Goal: Task Accomplishment & Management: Manage account settings

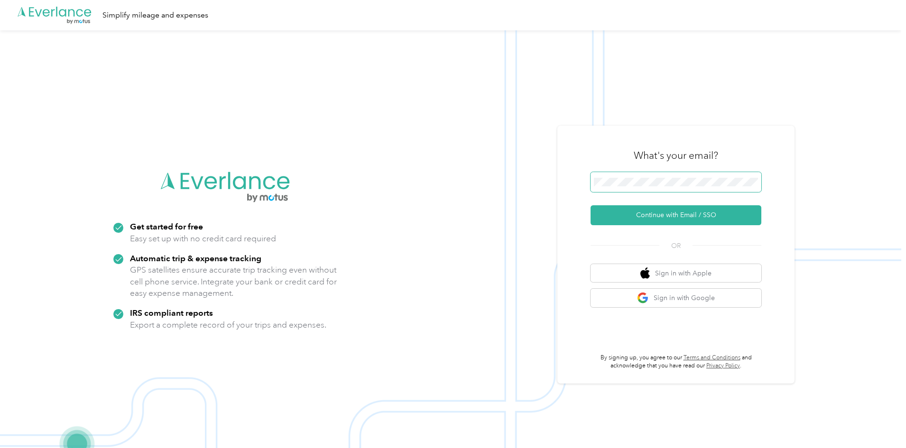
click at [665, 176] on span at bounding box center [676, 182] width 171 height 20
click at [664, 215] on button "Continue with Email / SSO" at bounding box center [676, 215] width 171 height 20
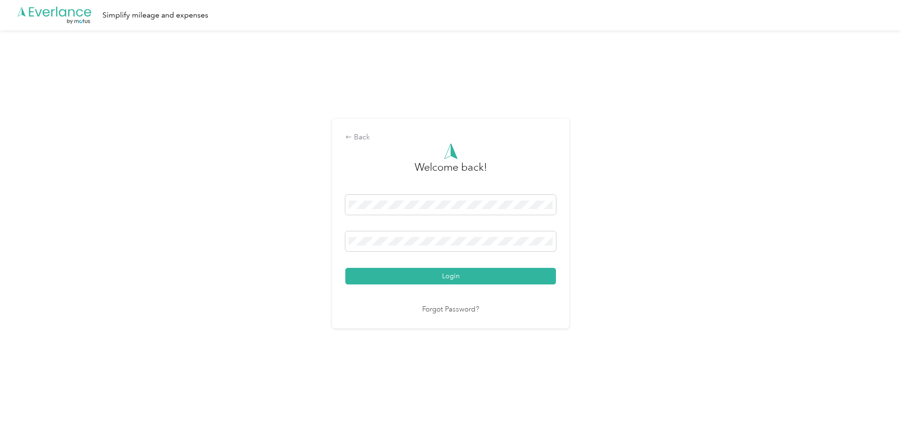
click at [345, 268] on button "Login" at bounding box center [450, 276] width 211 height 17
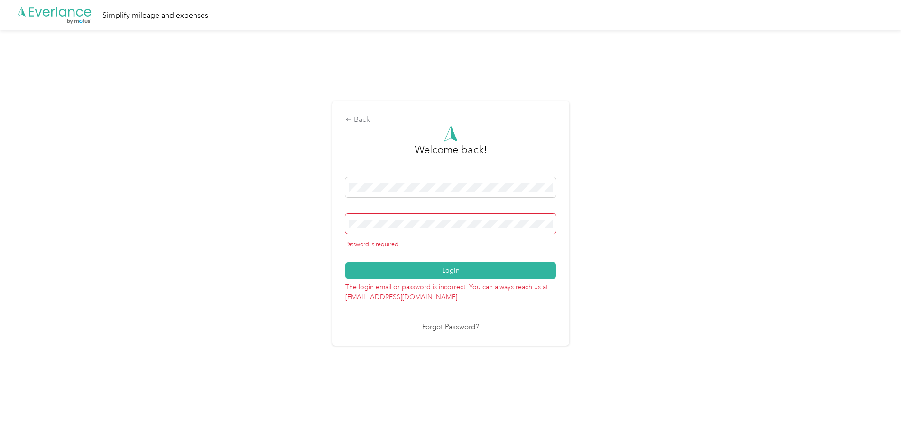
click at [451, 325] on link "Forgot Password?" at bounding box center [450, 327] width 57 height 11
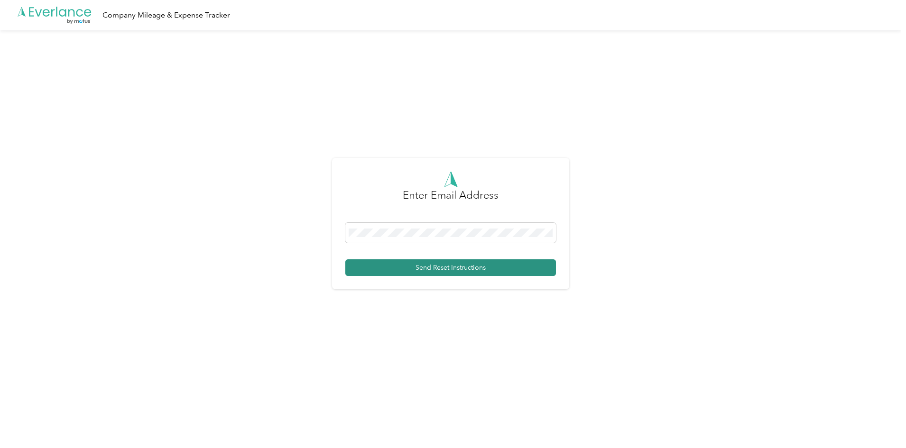
click at [424, 269] on button "Send Reset Instructions" at bounding box center [450, 268] width 211 height 17
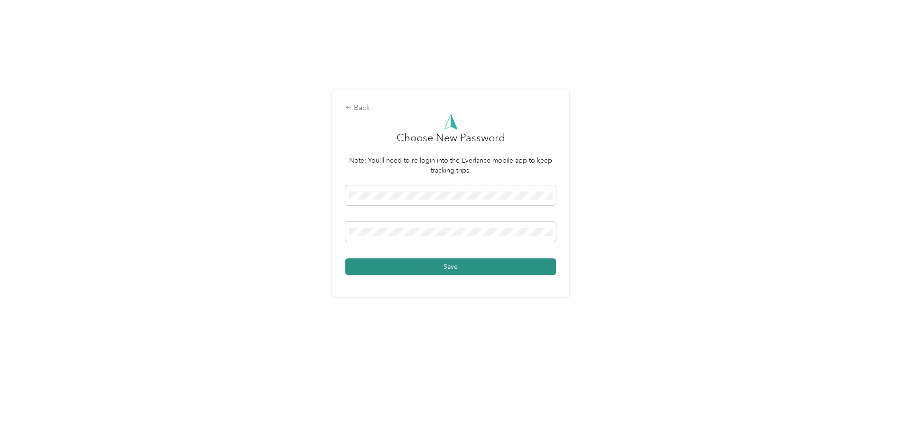
click at [442, 268] on button "Save" at bounding box center [450, 267] width 211 height 17
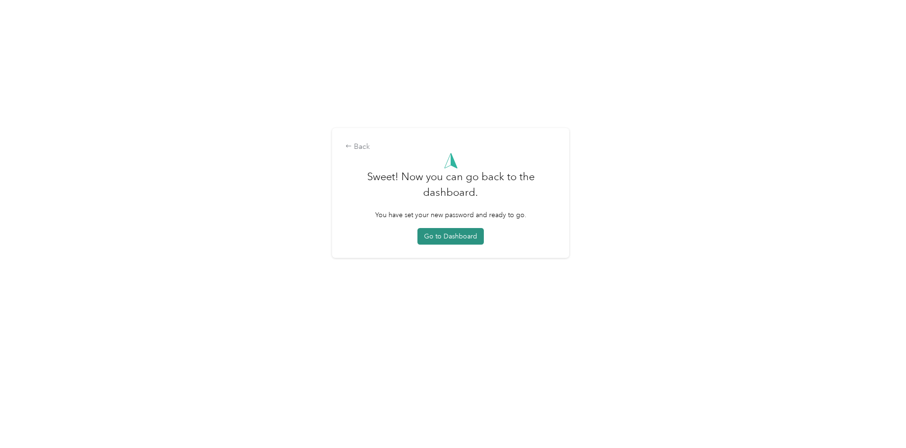
click at [451, 240] on button "Go to Dashboard" at bounding box center [451, 236] width 66 height 17
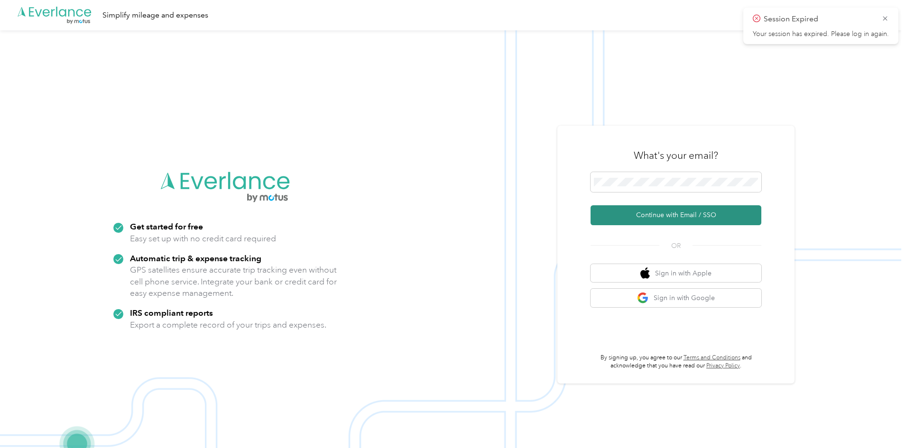
click at [656, 212] on button "Continue with Email / SSO" at bounding box center [676, 215] width 171 height 20
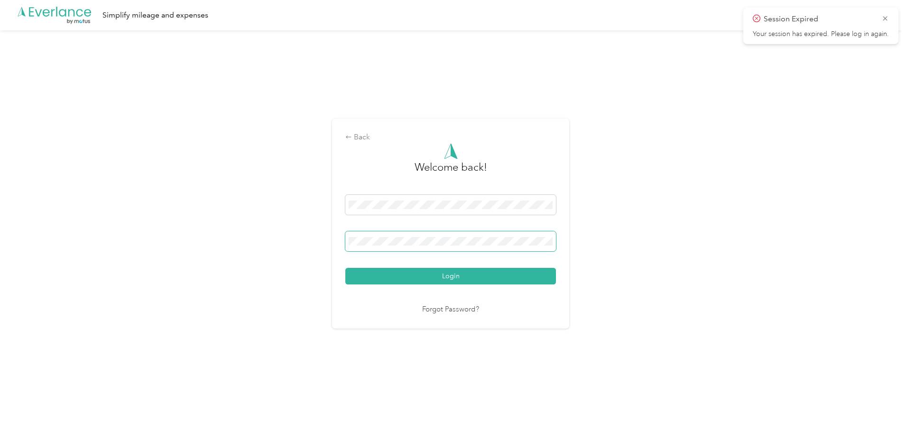
click at [345, 268] on button "Login" at bounding box center [450, 276] width 211 height 17
